Goal: Task Accomplishment & Management: Complete application form

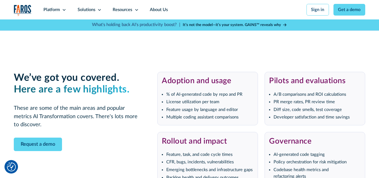
scroll to position [1137, 0]
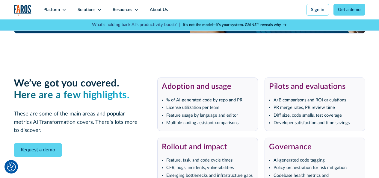
click at [253, 24] on strong "It’s not the model—it’s your system. GAINS™ reveals why" at bounding box center [232, 25] width 98 height 4
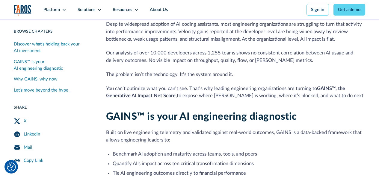
scroll to position [180, 0]
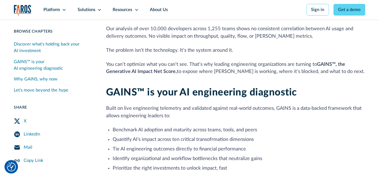
click at [24, 148] on div "Mail" at bounding box center [28, 147] width 8 height 7
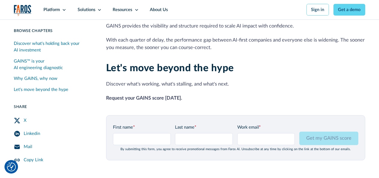
scroll to position [659, 0]
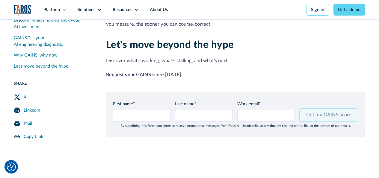
click at [328, 122] on input "Get my GAINS score" at bounding box center [328, 114] width 59 height 13
